Goal: Information Seeking & Learning: Check status

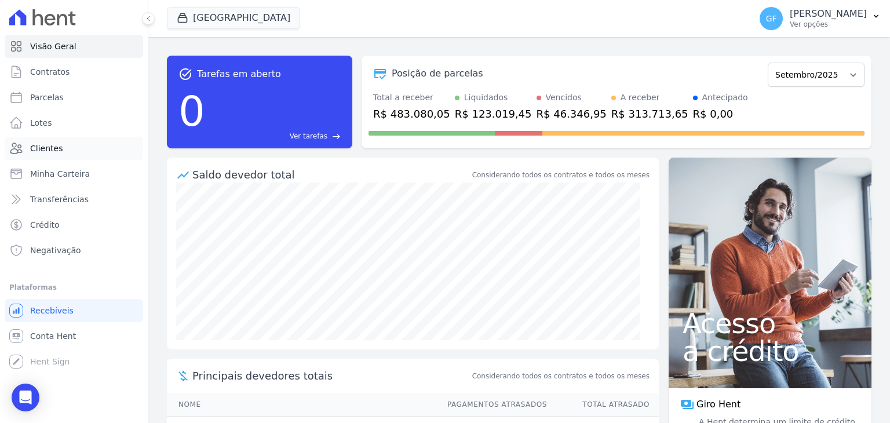
click at [46, 154] on span "Clientes" at bounding box center [46, 149] width 32 height 12
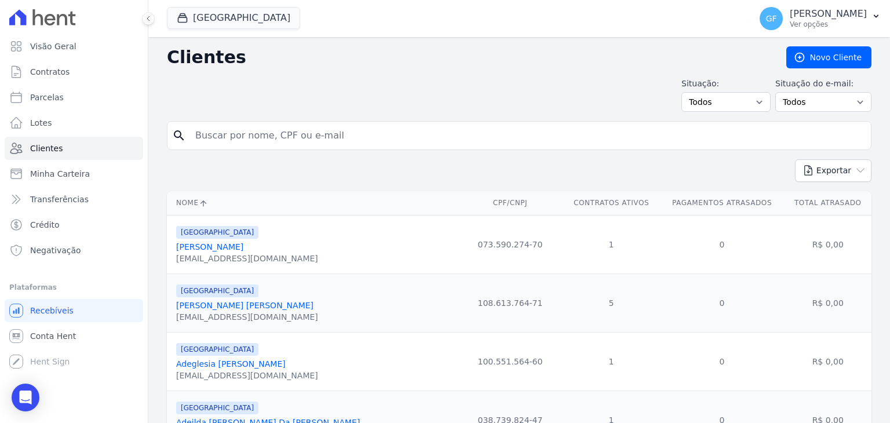
click at [278, 132] on input "search" at bounding box center [527, 135] width 678 height 23
paste input "[PERSON_NAME] [PERSON_NAME]"
type input "[PERSON_NAME] [PERSON_NAME]"
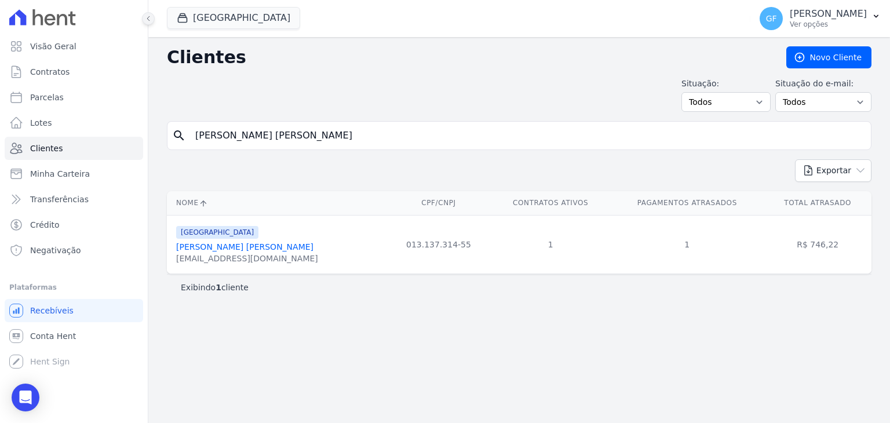
click at [148, 18] on icon at bounding box center [148, 18] width 7 height 7
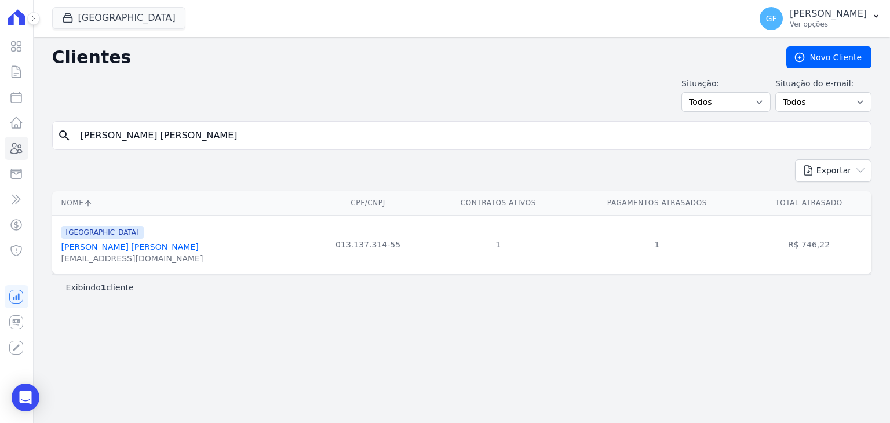
click at [125, 249] on link "[PERSON_NAME] [PERSON_NAME]" at bounding box center [129, 246] width 137 height 9
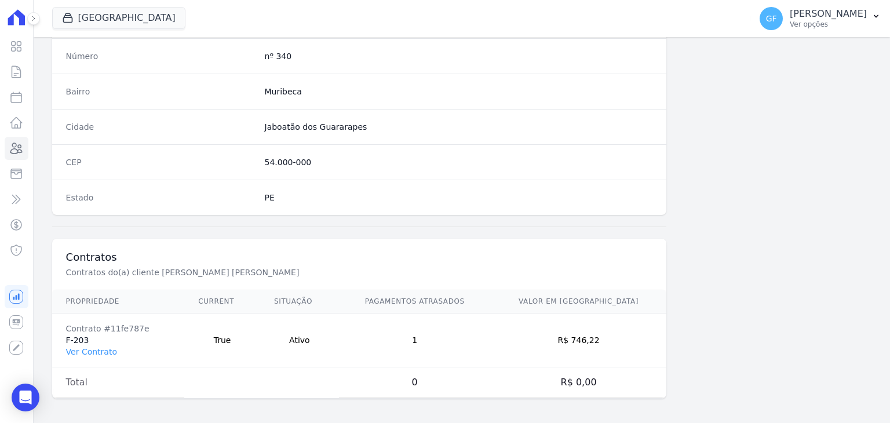
scroll to position [658, 0]
click at [88, 349] on link "Ver Contrato" at bounding box center [91, 351] width 51 height 9
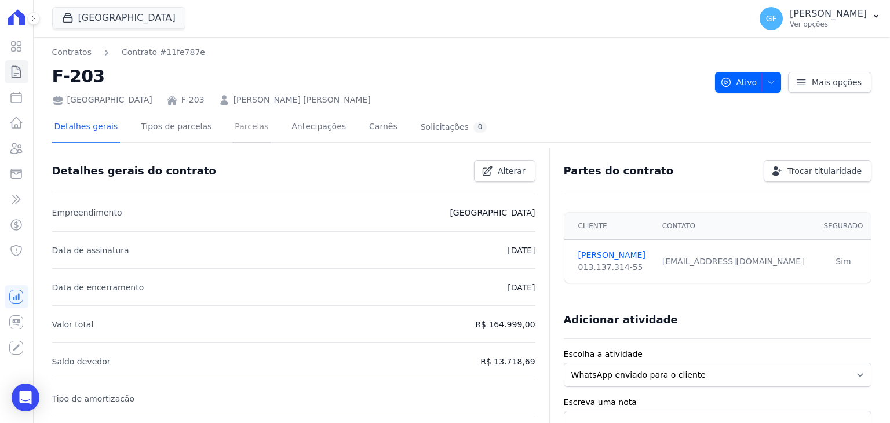
click at [235, 118] on link "Parcelas" at bounding box center [251, 127] width 38 height 31
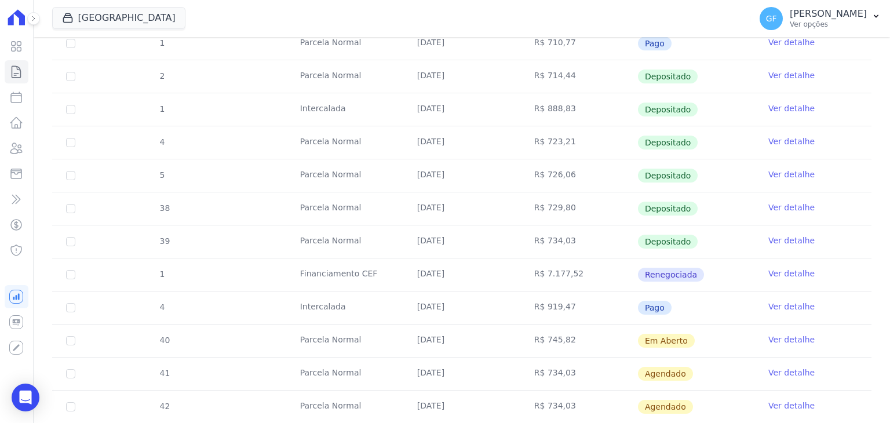
scroll to position [392, 0]
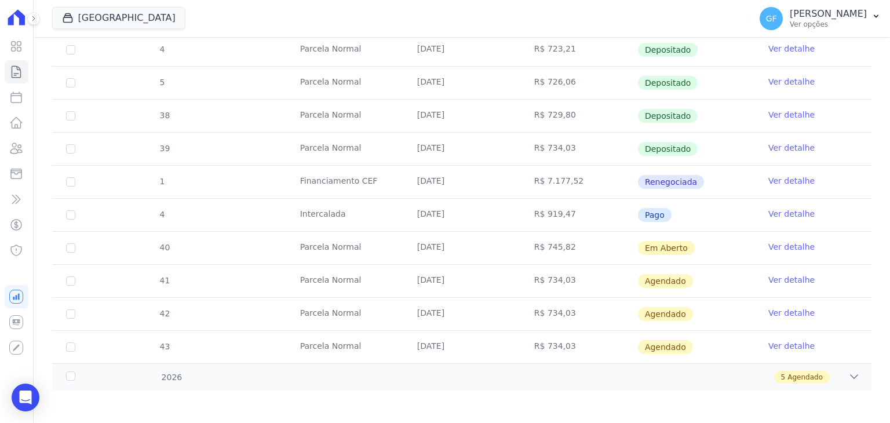
drag, startPoint x: 410, startPoint y: 246, endPoint x: 684, endPoint y: 244, distance: 273.5
click at [684, 244] on tr "40 [GEOGRAPHIC_DATA] [DATE] R$ 745,82 Em [GEOGRAPHIC_DATA] Ver detalhe" at bounding box center [461, 247] width 819 height 33
click at [735, 251] on td "Em Aberto" at bounding box center [695, 248] width 117 height 32
click at [786, 249] on link "Ver detalhe" at bounding box center [791, 247] width 46 height 12
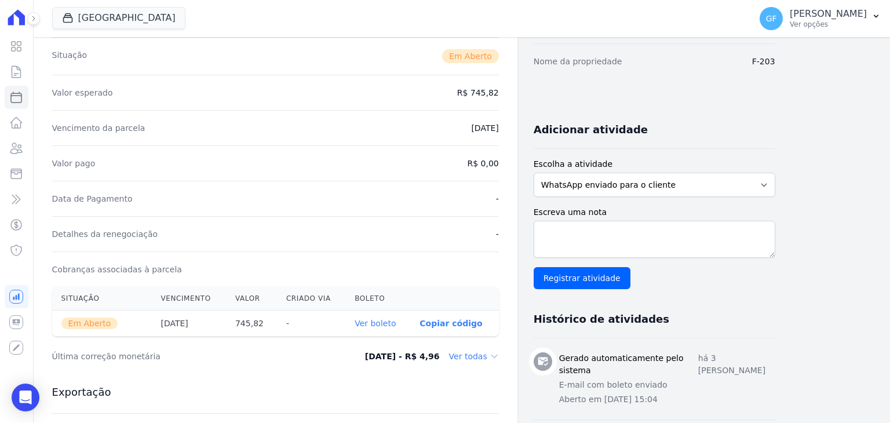
scroll to position [174, 0]
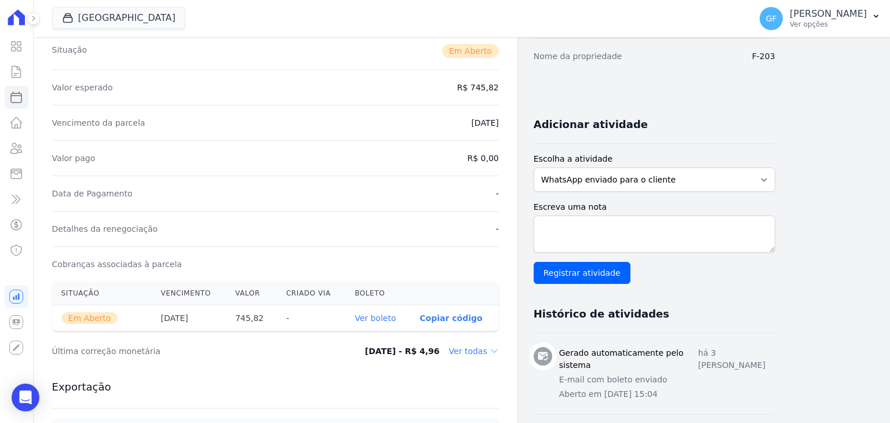
click at [372, 320] on link "Ver boleto" at bounding box center [375, 317] width 41 height 9
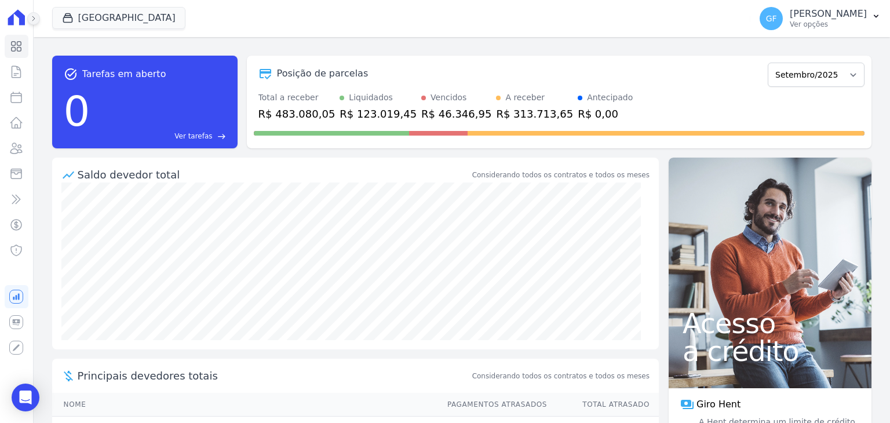
click at [34, 24] on button at bounding box center [33, 18] width 13 height 13
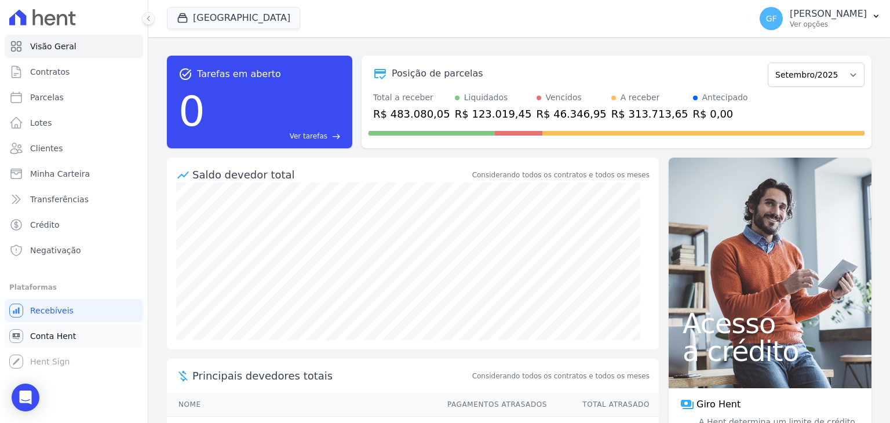
click at [38, 343] on link "Conta Hent" at bounding box center [74, 335] width 138 height 23
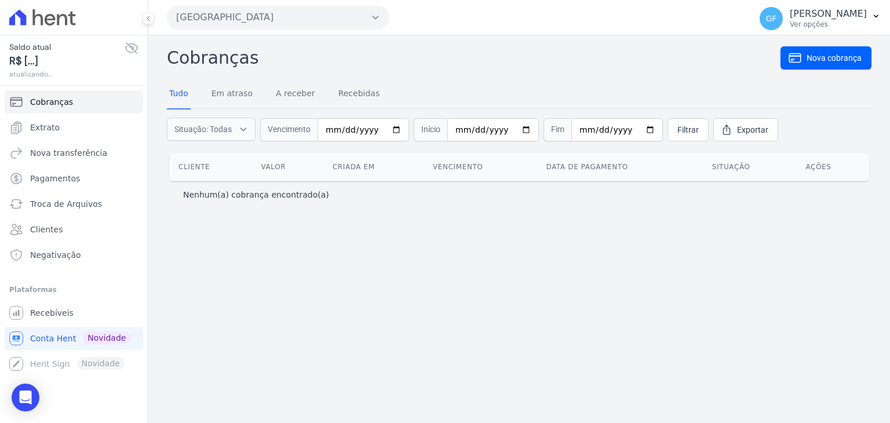
click at [130, 45] on icon at bounding box center [132, 48] width 14 height 14
click at [47, 130] on span "Extrato" at bounding box center [45, 128] width 30 height 12
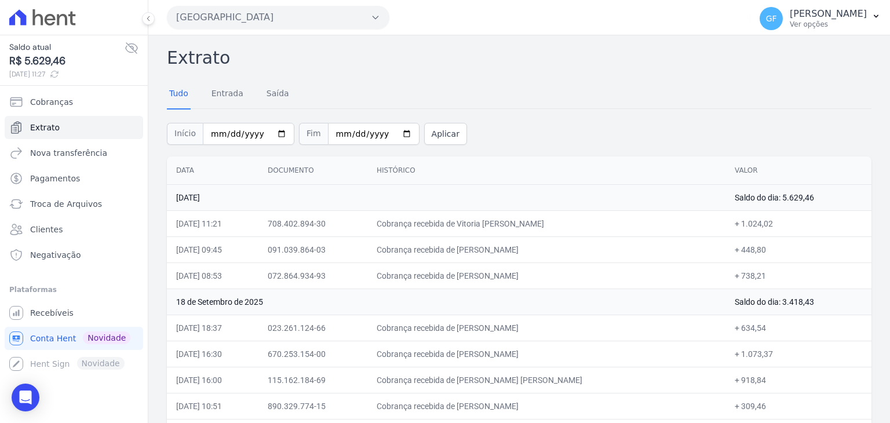
drag, startPoint x: 379, startPoint y: 277, endPoint x: 433, endPoint y: 279, distance: 54.5
click at [433, 279] on tr "19/09/2025, 08:53 072.864.934-93 Cobrança recebida de Debora Luiza Gomes Albuqu…" at bounding box center [519, 275] width 705 height 26
click at [521, 307] on td "18 de Setembro de 2025" at bounding box center [446, 302] width 559 height 26
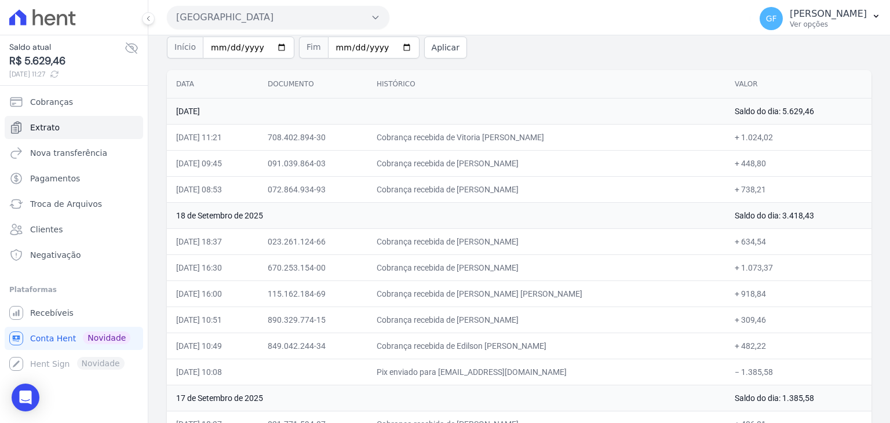
scroll to position [116, 0]
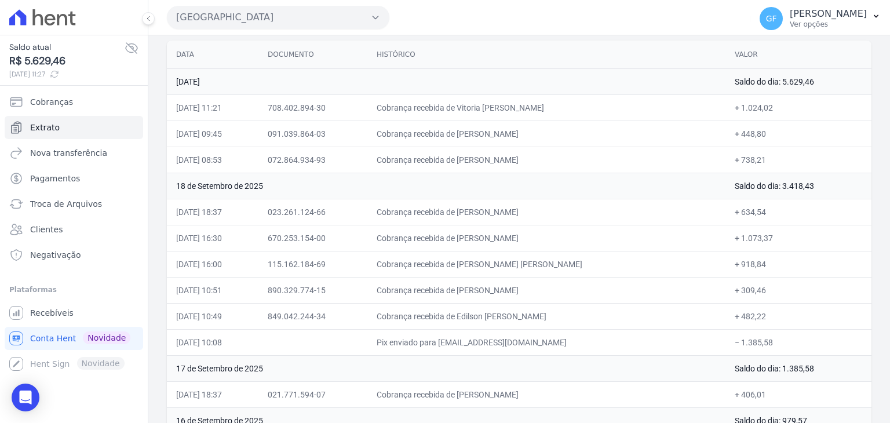
drag, startPoint x: 489, startPoint y: 214, endPoint x: 801, endPoint y: 209, distance: 312.3
click at [801, 209] on tr "18/09/2025, 18:37 023.261.124-66 Cobrança recebida de Maria Luciene da Silva + …" at bounding box center [519, 212] width 705 height 26
click at [367, 231] on td "670.253.154-00" at bounding box center [312, 238] width 109 height 26
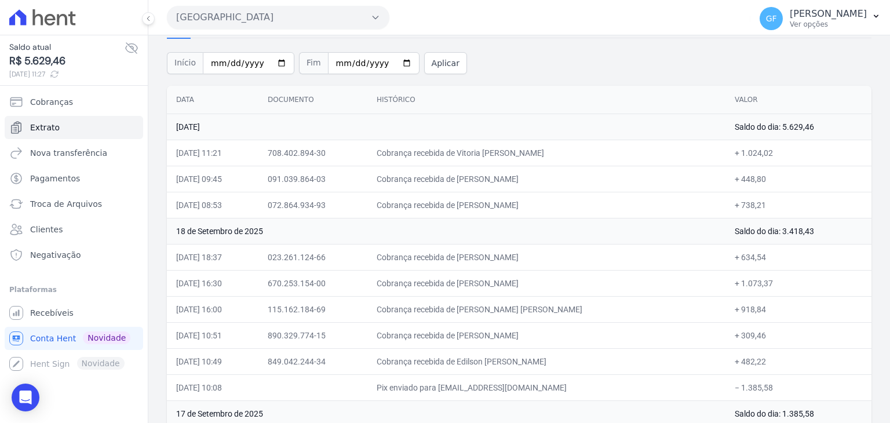
scroll to position [58, 0]
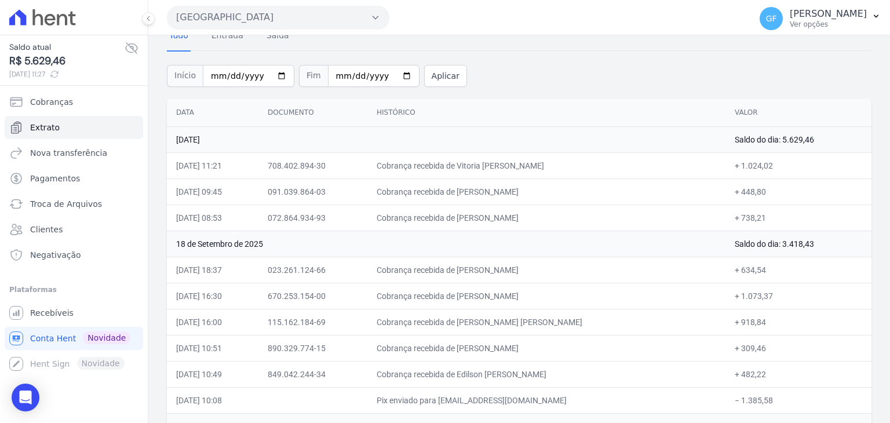
drag, startPoint x: 488, startPoint y: 217, endPoint x: 594, endPoint y: 217, distance: 105.5
click at [593, 217] on td "Cobrança recebida de Debora Luiza Gomes Albuquerque" at bounding box center [546, 218] width 358 height 26
copy td "Debora Luiza Gomes Albuque"
drag, startPoint x: 488, startPoint y: 192, endPoint x: 565, endPoint y: 188, distance: 77.7
click at [565, 188] on td "Cobrança recebida de Laiana da Silva Oliveira" at bounding box center [546, 191] width 358 height 26
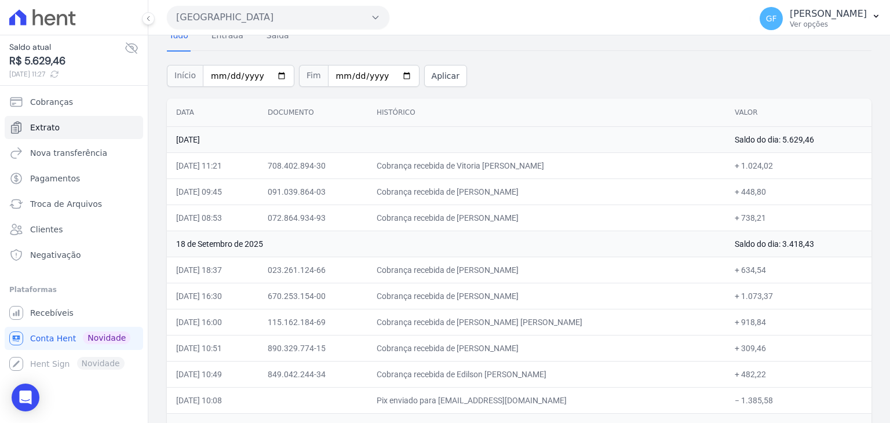
copy td "Laiana da Silva Oliveir"
drag, startPoint x: 489, startPoint y: 167, endPoint x: 568, endPoint y: 167, distance: 78.8
click at [568, 167] on td "Cobrança recebida de Vitoria Regina Alves Juliao" at bounding box center [546, 165] width 358 height 26
copy td "Vitoria Regina Alves Ju"
